Goal: Information Seeking & Learning: Understand process/instructions

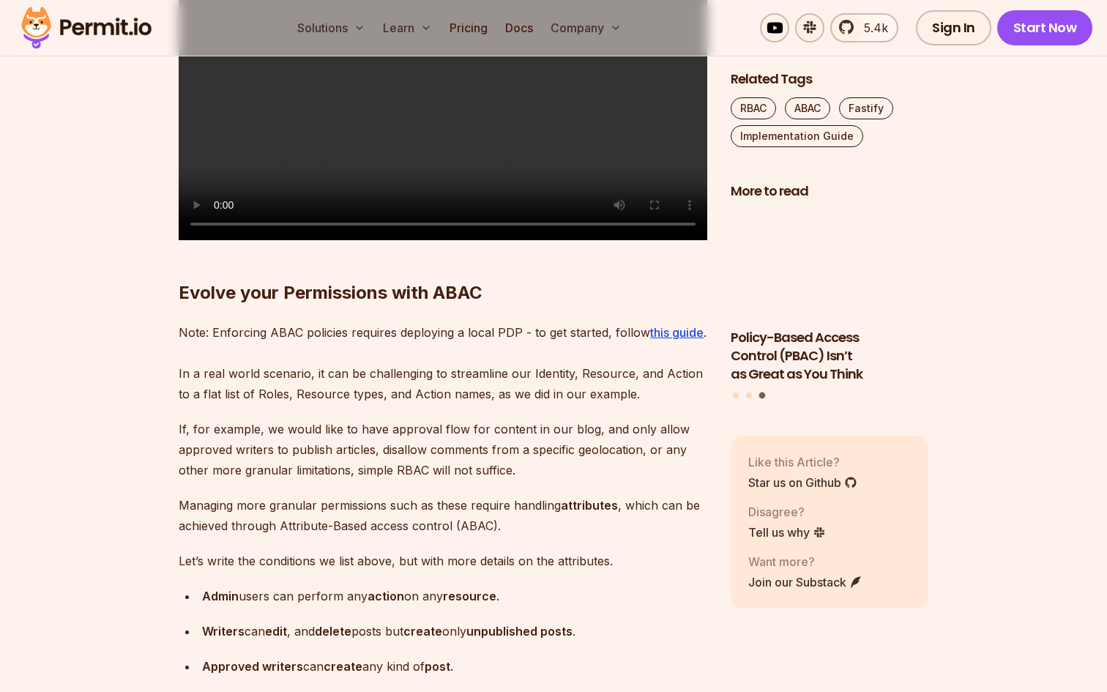
scroll to position [5953, 0]
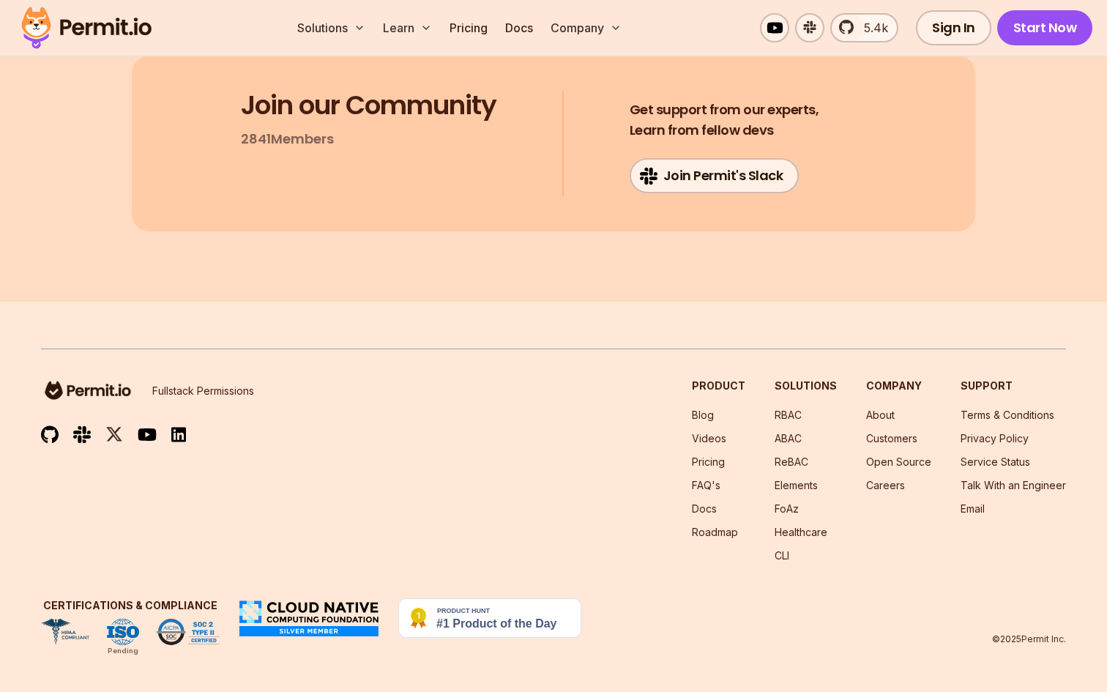
scroll to position [10764, 0]
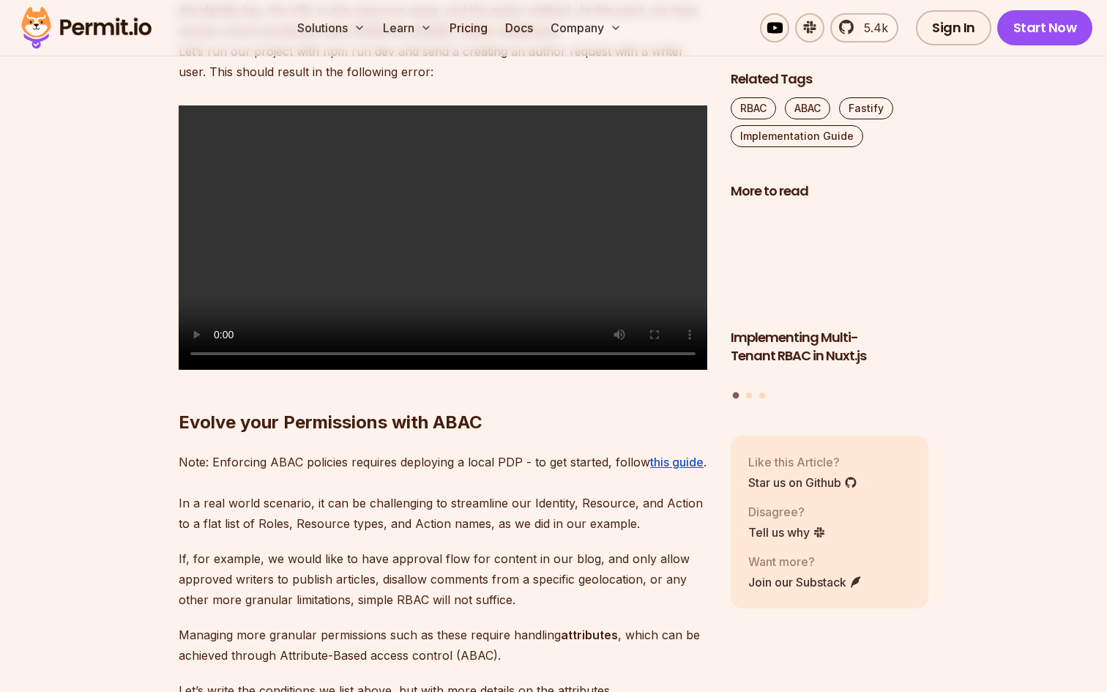
scroll to position [5827, 0]
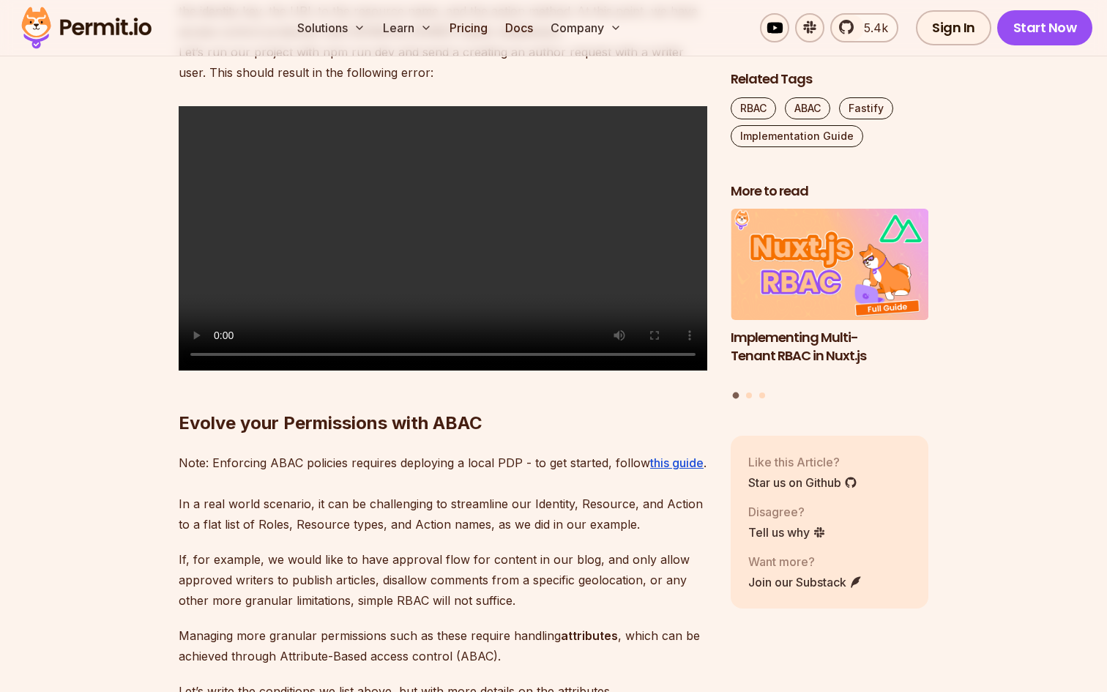
copy span "preHandler"
